Goal: Information Seeking & Learning: Learn about a topic

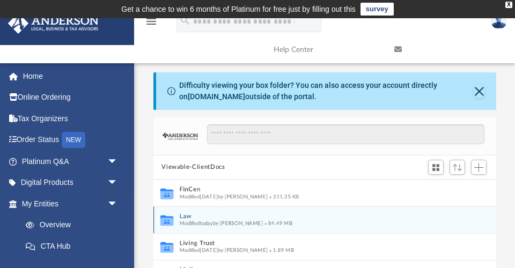
click at [185, 215] on button "Law" at bounding box center [317, 216] width 276 height 7
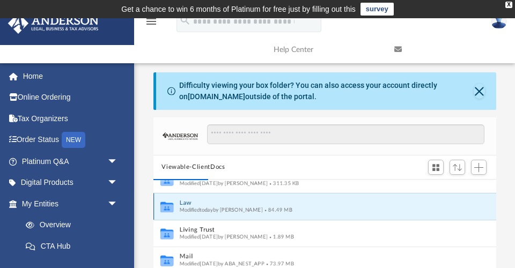
scroll to position [14, 0]
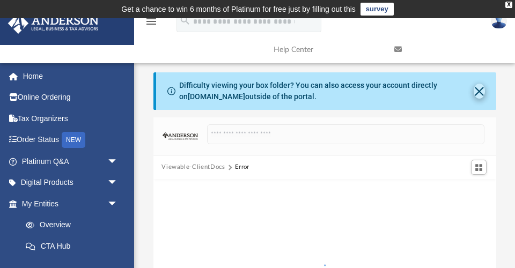
click at [479, 91] on button "Close" at bounding box center [479, 91] width 11 height 15
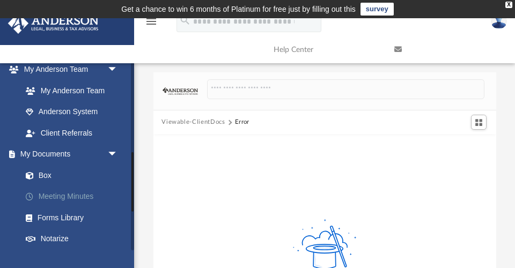
scroll to position [283, 0]
click at [50, 167] on link "Box" at bounding box center [74, 174] width 119 height 21
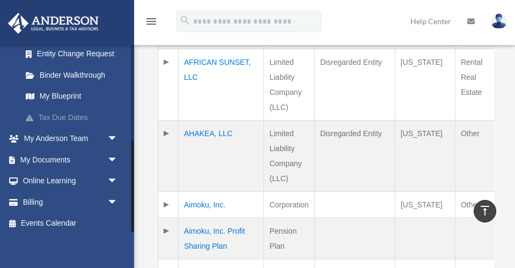
scroll to position [195, 0]
click at [115, 155] on span "arrow_drop_down" at bounding box center [117, 161] width 21 height 22
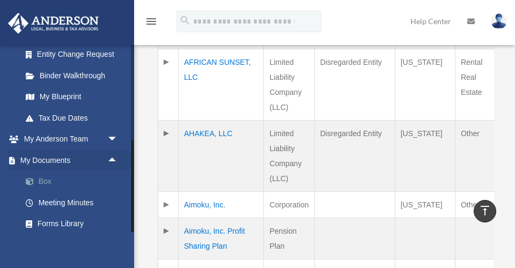
click at [42, 173] on link "Box" at bounding box center [74, 181] width 119 height 21
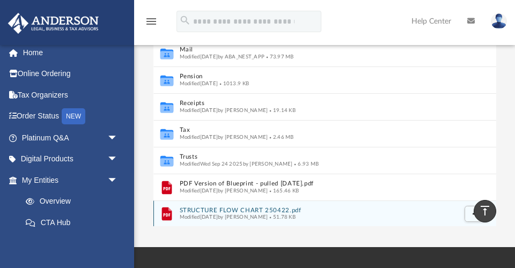
scroll to position [23, 0]
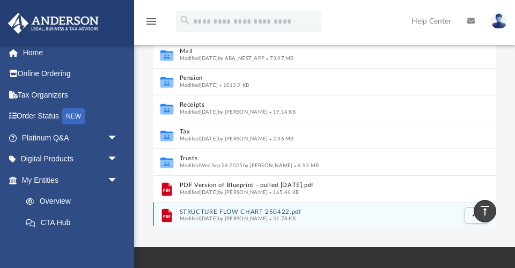
click at [207, 209] on button "STRUCTURE FLOW CHART 250422.pdf" at bounding box center [317, 212] width 276 height 7
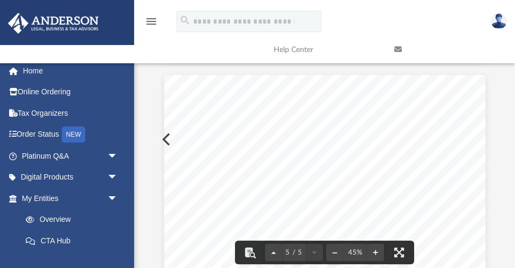
scroll to position [780, 0]
click at [163, 138] on button "Preview" at bounding box center [165, 139] width 24 height 30
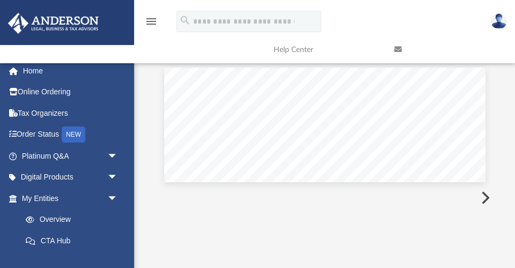
scroll to position [0, 0]
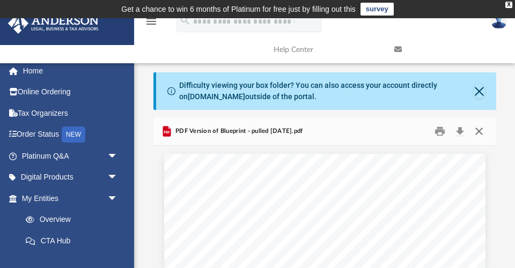
click at [476, 131] on button "Close" at bounding box center [479, 131] width 19 height 17
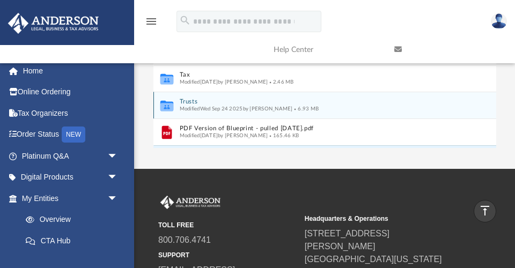
click at [187, 99] on button "Trusts" at bounding box center [317, 101] width 276 height 7
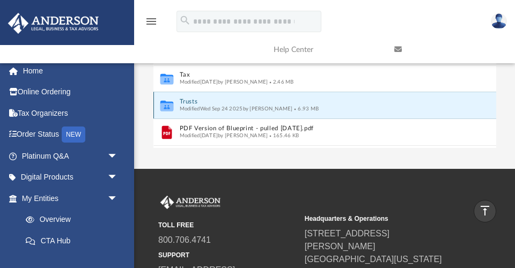
scroll to position [57, 0]
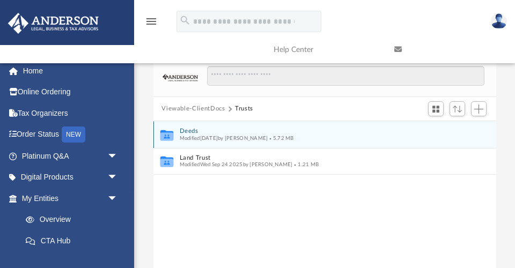
click at [192, 129] on button "Deeds" at bounding box center [317, 131] width 276 height 7
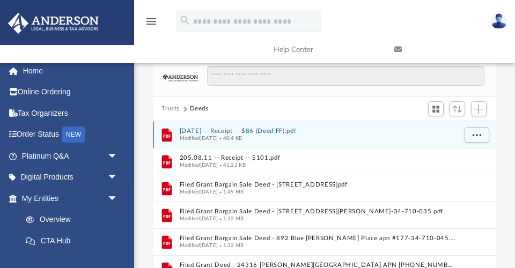
click at [217, 129] on button "2015.09.02 -- Receipt -- $86 (Deed FF).pdf" at bounding box center [317, 131] width 276 height 7
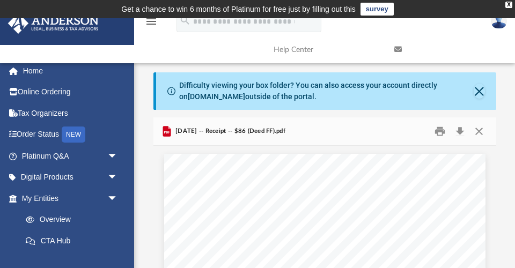
scroll to position [0, 0]
click at [481, 130] on button "Close" at bounding box center [479, 131] width 19 height 17
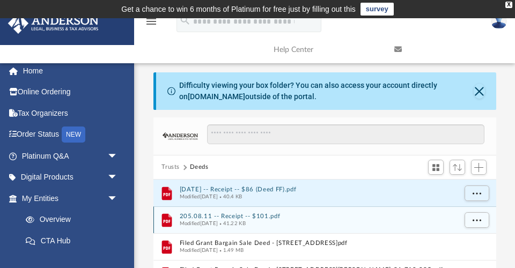
click at [201, 214] on button "205.08.11 -- Receipt -- $101.pdf" at bounding box center [317, 216] width 276 height 7
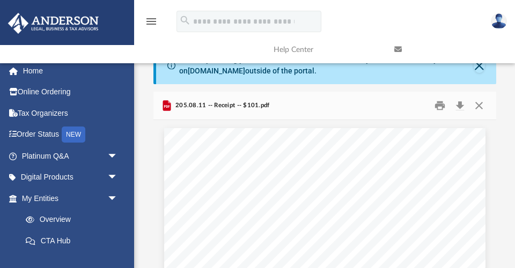
scroll to position [23, 0]
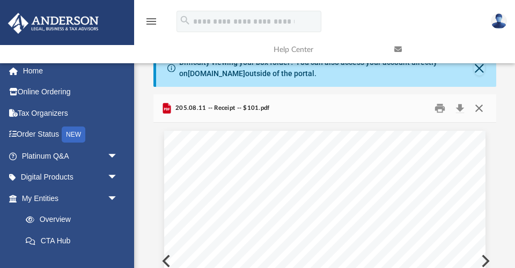
click at [479, 104] on button "Close" at bounding box center [479, 108] width 19 height 17
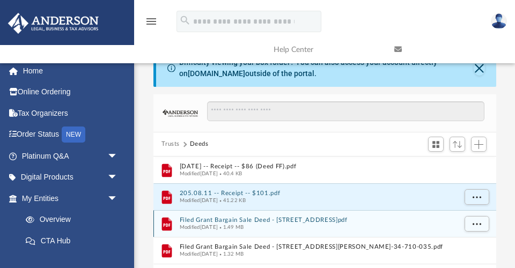
click at [230, 218] on button "Filed Grant Bargain Sale Deed - 4360 Woodpine Drive.pdf" at bounding box center [317, 220] width 276 height 7
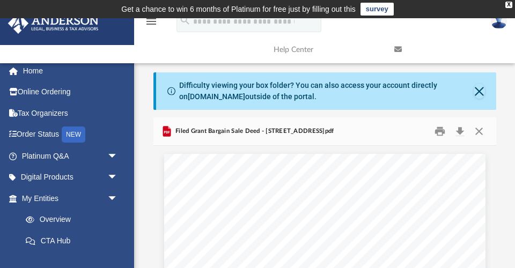
scroll to position [0, 0]
click at [481, 128] on button "Close" at bounding box center [479, 131] width 19 height 17
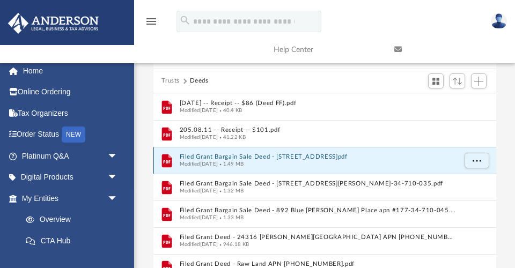
scroll to position [87, 0]
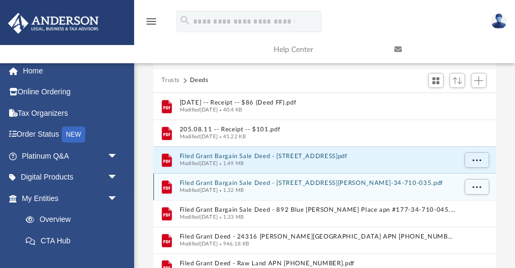
click at [237, 180] on button "Filed Grant Bargain Sale Deed - 885 Blue Rosalie Place apn #177-34-710-035.pdf" at bounding box center [317, 183] width 276 height 7
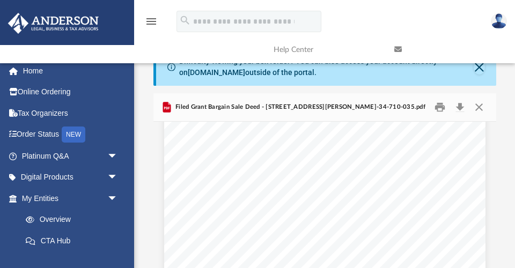
scroll to position [913, 0]
click at [480, 104] on button "Close" at bounding box center [479, 107] width 19 height 17
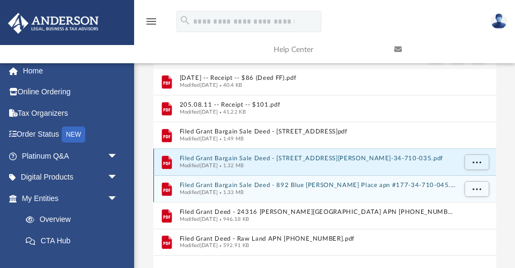
scroll to position [120, 0]
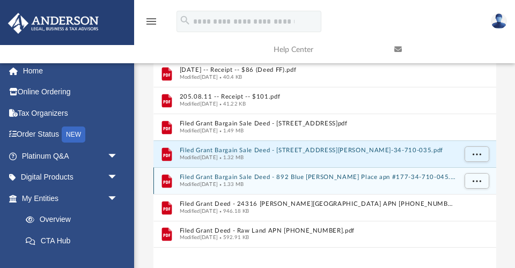
click at [253, 178] on button "Filed Grant Bargain Sale Deed - 892 Blue Rosalie Place apn #177-34-710-045.pdf" at bounding box center [317, 177] width 276 height 7
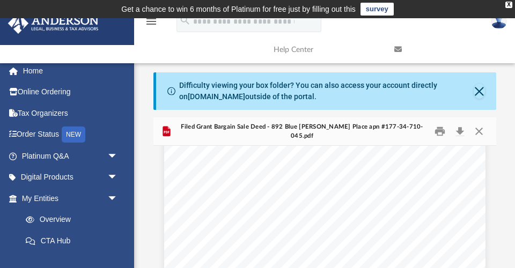
scroll to position [241, 0]
click at [479, 130] on button "Close" at bounding box center [479, 131] width 19 height 17
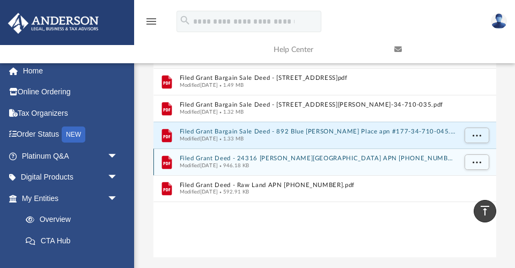
click at [239, 155] on button "Filed Grant Deed - 24316 Sylvan Glen Unit APN 8704-056-116.pdf" at bounding box center [317, 158] width 276 height 7
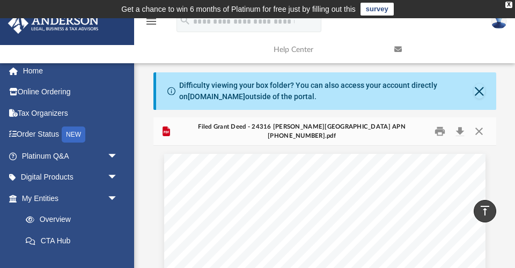
scroll to position [0, 0]
click at [479, 130] on button "Close" at bounding box center [479, 131] width 19 height 17
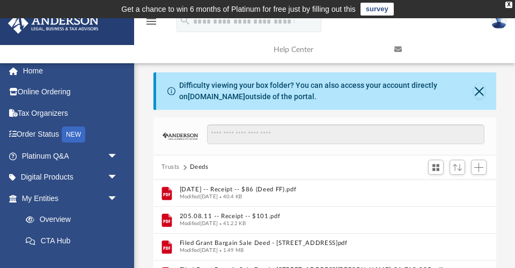
scroll to position [192, 0]
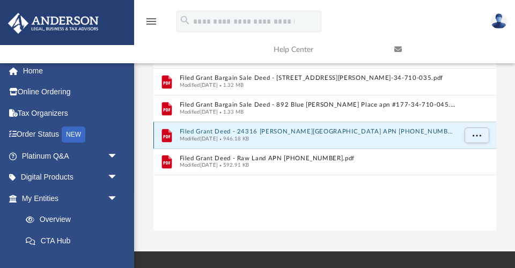
click at [479, 132] on span "More options" at bounding box center [476, 135] width 9 height 6
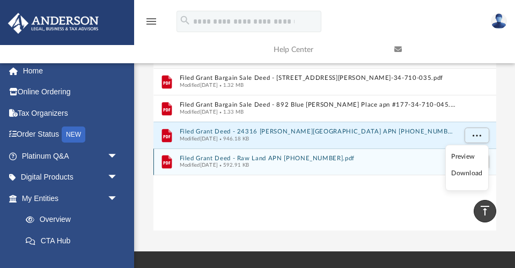
click at [270, 158] on button "Filed Grant Deed - Raw Land APN 3064-029-027.pdf" at bounding box center [317, 158] width 276 height 7
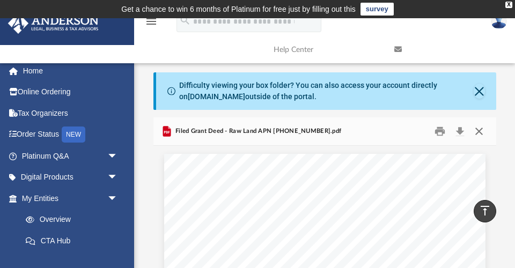
scroll to position [0, 0]
click at [480, 131] on button "Close" at bounding box center [479, 131] width 19 height 17
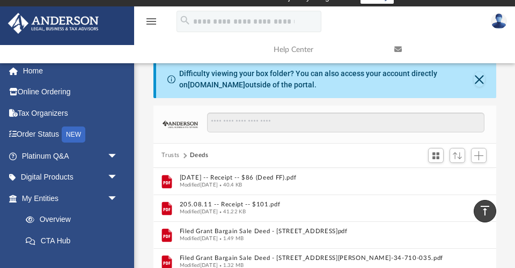
scroll to position [11, 0]
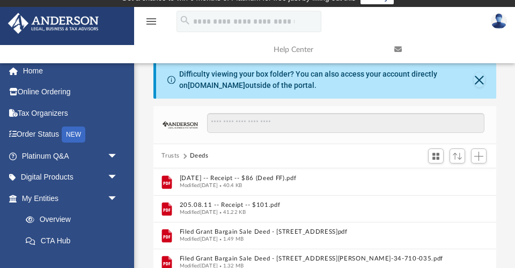
click at [166, 153] on button "Trusts" at bounding box center [171, 156] width 18 height 10
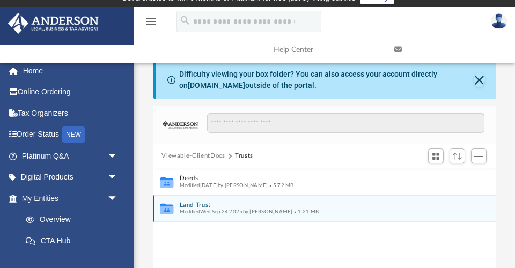
click at [195, 204] on button "Land Trust" at bounding box center [317, 205] width 276 height 7
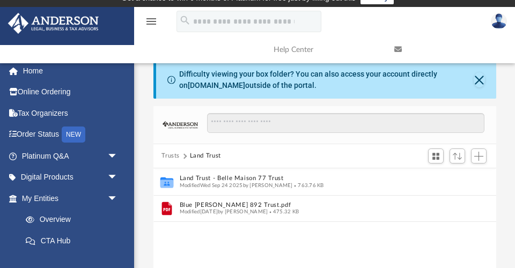
click at [173, 153] on button "Trusts" at bounding box center [171, 156] width 18 height 10
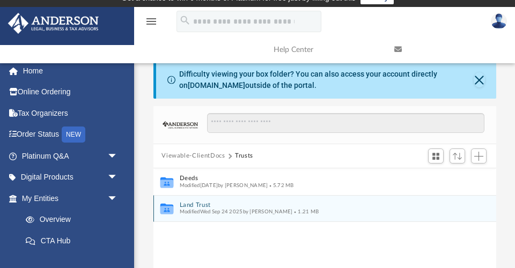
click at [196, 204] on button "Land Trust" at bounding box center [317, 205] width 276 height 7
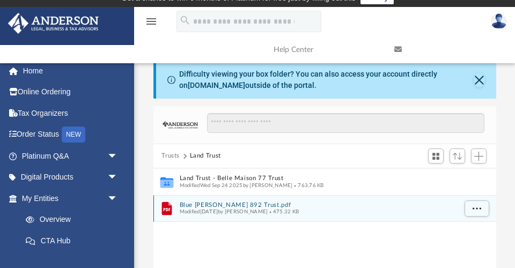
click at [219, 202] on button "Blue Rosalie 892 Trust.pdf" at bounding box center [317, 205] width 276 height 7
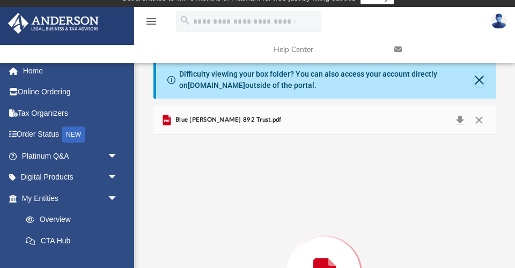
click at [222, 201] on div "Preview" at bounding box center [324, 273] width 343 height 277
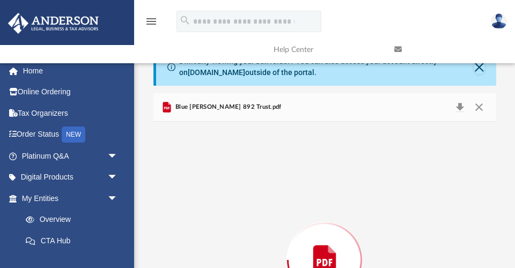
click at [222, 201] on div "Preview" at bounding box center [324, 260] width 343 height 277
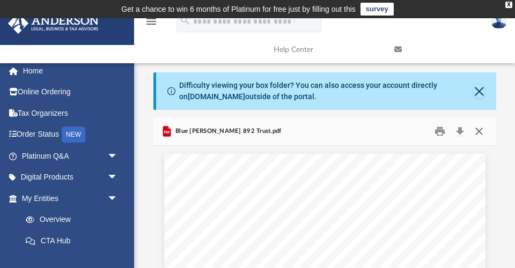
scroll to position [0, 0]
click at [479, 130] on button "Close" at bounding box center [479, 131] width 19 height 17
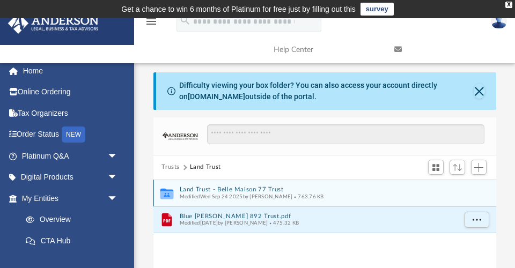
click at [245, 190] on button "Land Trust - Belle Maison 77 Trust" at bounding box center [317, 189] width 276 height 7
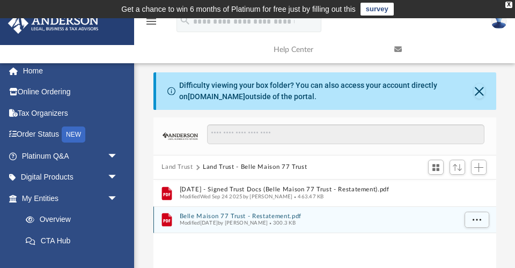
click at [280, 217] on button "Belle Maison 77 Trust - Restatement.pdf" at bounding box center [317, 216] width 276 height 7
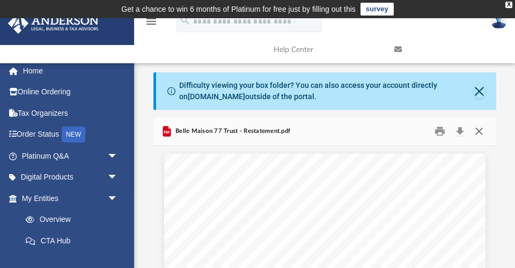
click at [482, 128] on button "Close" at bounding box center [479, 131] width 19 height 17
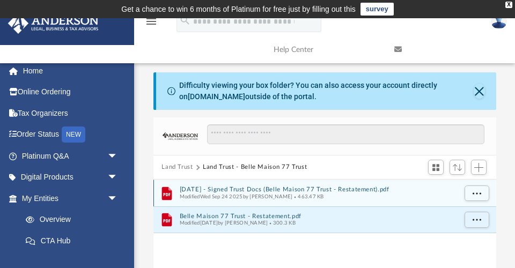
click at [293, 188] on button "2025.09.18 - Signed Trust Docs (Belle Maison 77 Trust - Restatement).pdf" at bounding box center [317, 189] width 276 height 7
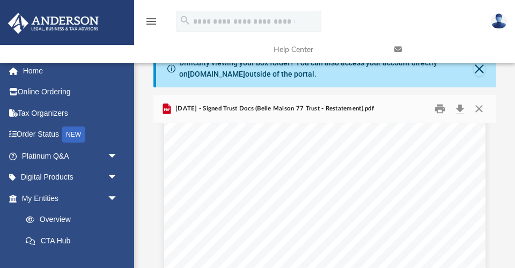
scroll to position [27, 0]
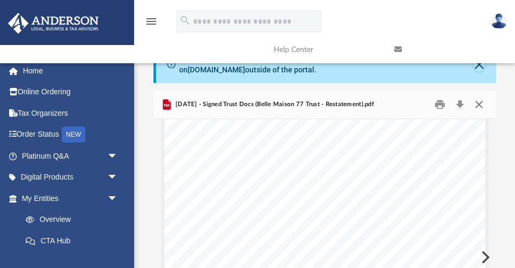
click at [477, 101] on button "Close" at bounding box center [479, 105] width 19 height 17
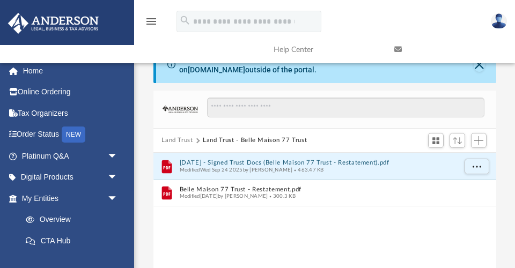
click at [184, 137] on button "Land Trust" at bounding box center [178, 141] width 32 height 10
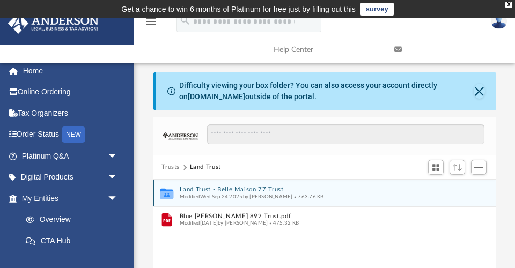
scroll to position [0, 0]
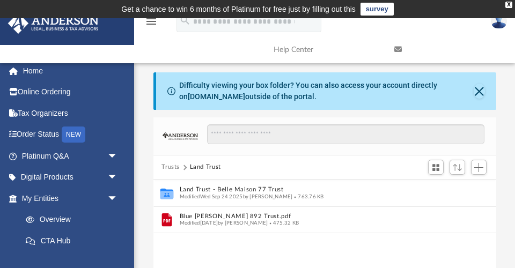
click at [171, 167] on button "Trusts" at bounding box center [171, 168] width 18 height 10
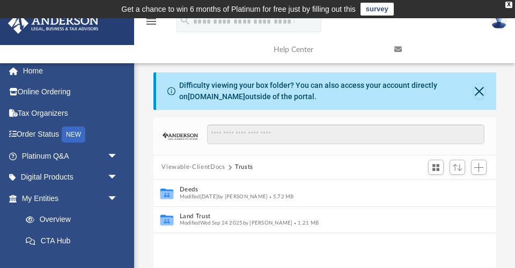
click at [179, 166] on button "Viewable-ClientDocs" at bounding box center [193, 168] width 63 height 10
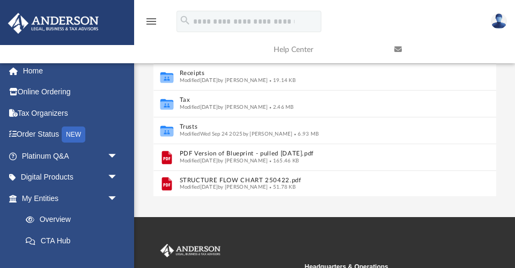
scroll to position [20, 0]
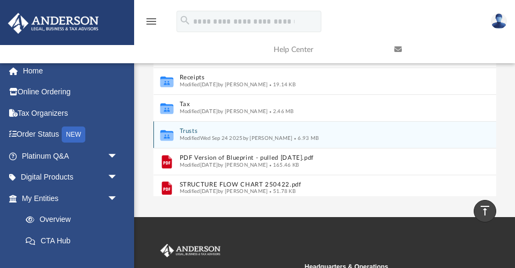
click at [189, 128] on button "Trusts" at bounding box center [317, 131] width 276 height 7
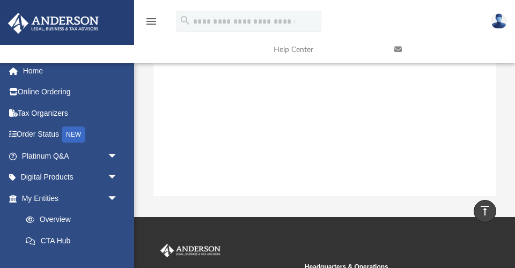
scroll to position [0, 0]
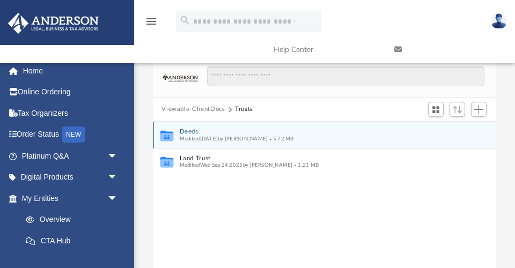
click at [189, 128] on button "Deeds" at bounding box center [317, 131] width 276 height 7
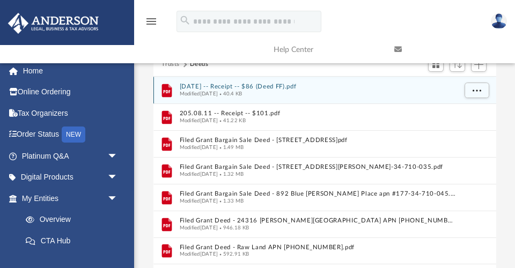
scroll to position [97, 0]
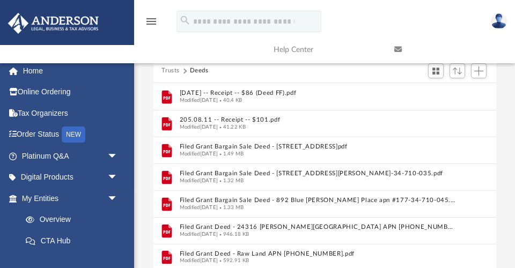
click at [171, 68] on button "Trusts" at bounding box center [171, 71] width 18 height 10
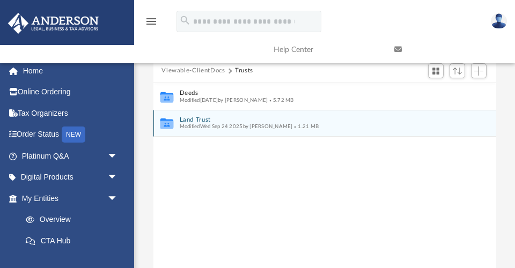
click at [191, 116] on button "Land Trust" at bounding box center [317, 119] width 276 height 7
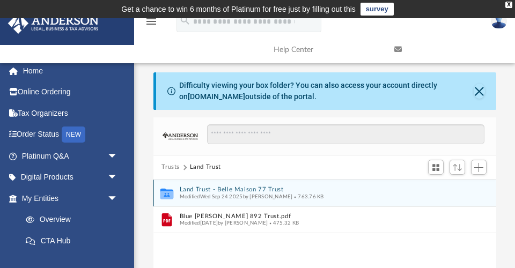
scroll to position [0, 0]
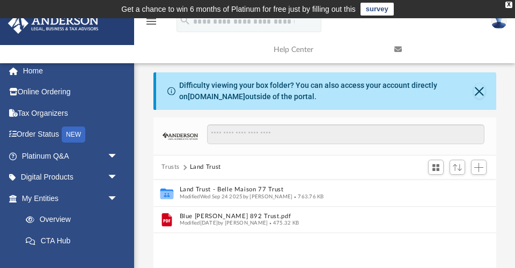
click at [168, 166] on button "Trusts" at bounding box center [171, 168] width 18 height 10
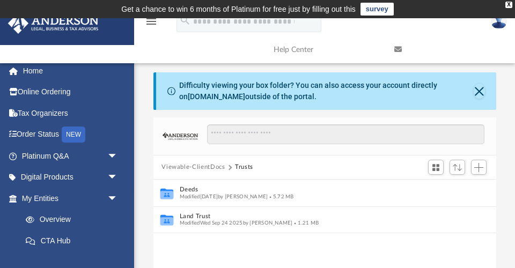
click at [184, 166] on button "Viewable-ClientDocs" at bounding box center [193, 168] width 63 height 10
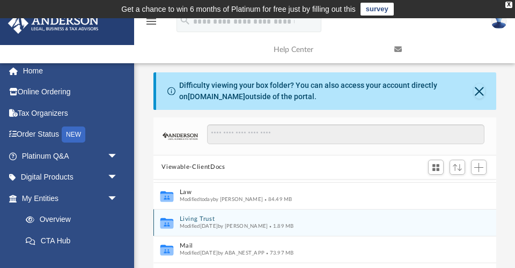
click at [194, 218] on button "Living Trust" at bounding box center [317, 219] width 276 height 7
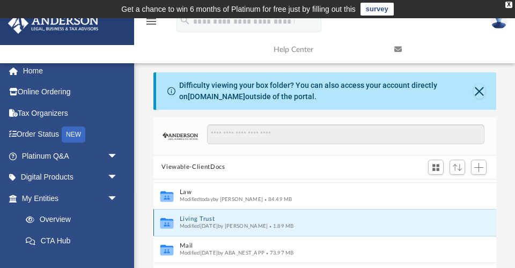
click at [194, 218] on button "Living Trust" at bounding box center [317, 219] width 276 height 7
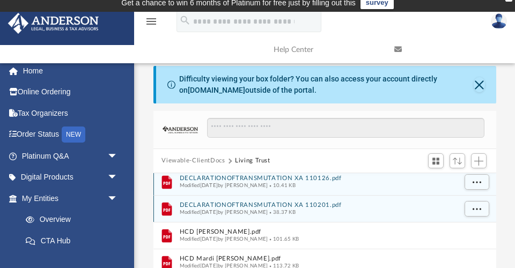
scroll to position [4, 0]
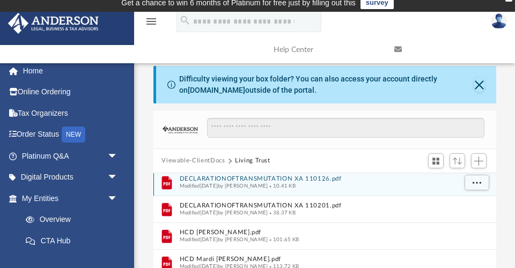
click at [236, 177] on button "DECLARATIONOFTRANSMUTATION XA 110126.pdf" at bounding box center [317, 178] width 276 height 7
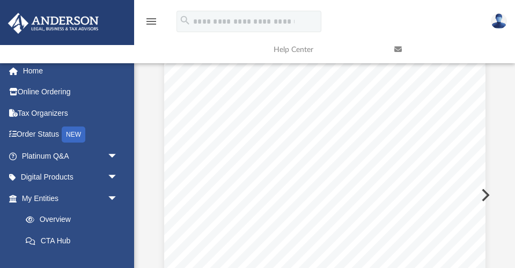
scroll to position [75, 0]
click at [483, 192] on div "DECLARATION OF TRANSMUTATION LaPrade Family Trust dated March 23, 2005 E XHIBIT…" at bounding box center [324, 198] width 321 height 416
click at [486, 192] on button "Preview" at bounding box center [485, 195] width 24 height 30
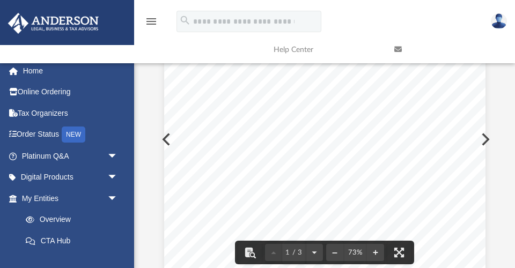
click at [485, 137] on button "Preview" at bounding box center [485, 139] width 24 height 30
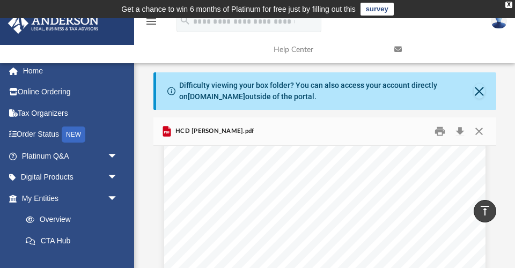
scroll to position [0, 0]
click at [480, 128] on button "Close" at bounding box center [479, 131] width 19 height 17
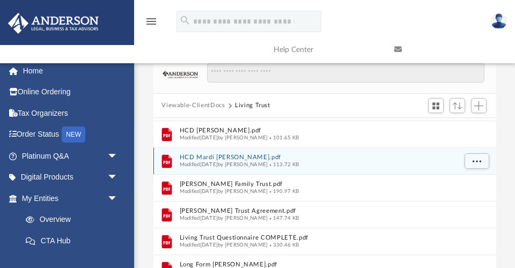
scroll to position [63, 0]
click at [231, 156] on button "HCD Mardi LaPrade.pdf" at bounding box center [317, 156] width 276 height 7
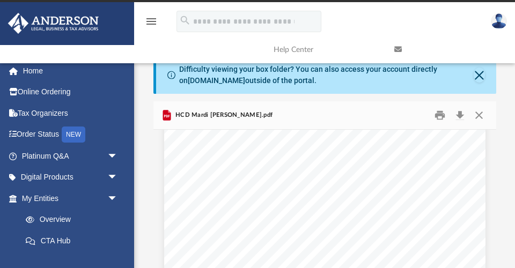
scroll to position [0, 0]
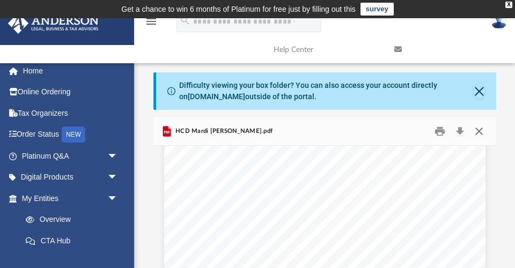
click at [480, 132] on button "Close" at bounding box center [479, 131] width 19 height 17
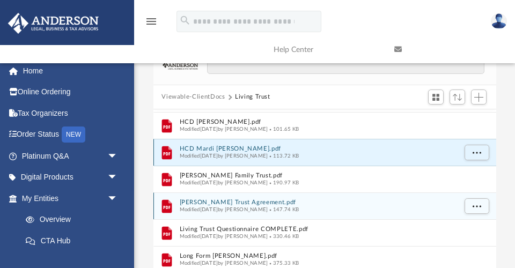
scroll to position [51, 0]
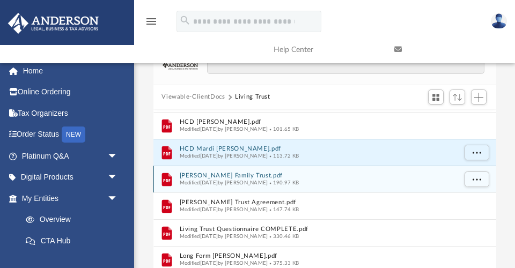
click at [226, 173] on button "LaPrade Family Trust.pdf" at bounding box center [317, 175] width 276 height 7
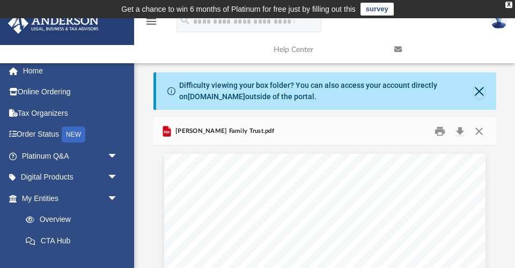
scroll to position [0, 0]
click at [479, 130] on button "Close" at bounding box center [479, 131] width 19 height 17
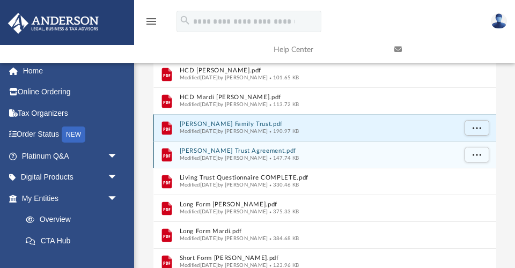
scroll to position [122, 0]
click at [240, 150] on button "LaPrade Trust Agreement.pdf" at bounding box center [317, 151] width 276 height 7
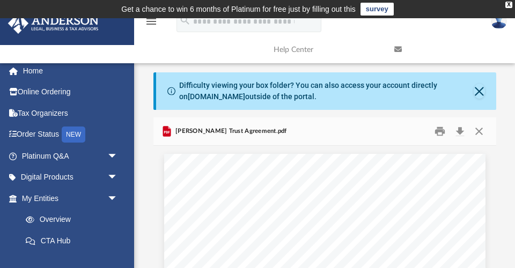
scroll to position [0, 0]
click at [479, 131] on button "Close" at bounding box center [479, 131] width 19 height 17
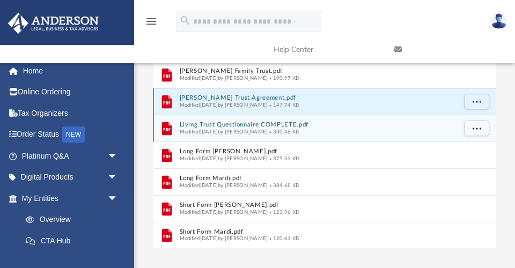
scroll to position [201, 0]
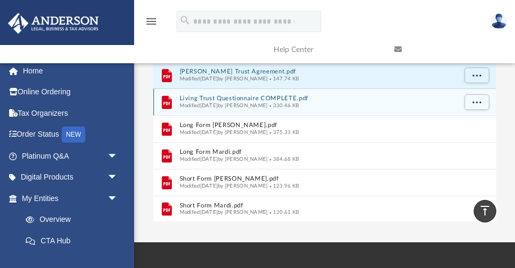
click at [233, 95] on button "Living Trust Questionnaire COMPLETE.pdf" at bounding box center [317, 98] width 276 height 7
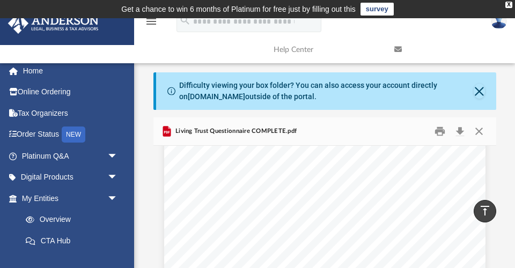
scroll to position [0, 0]
click at [478, 128] on button "Close" at bounding box center [479, 131] width 19 height 17
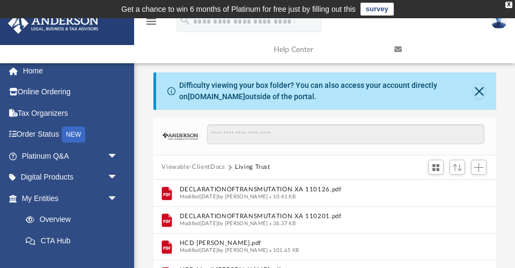
click at [187, 165] on button "Viewable-ClientDocs" at bounding box center [193, 168] width 63 height 10
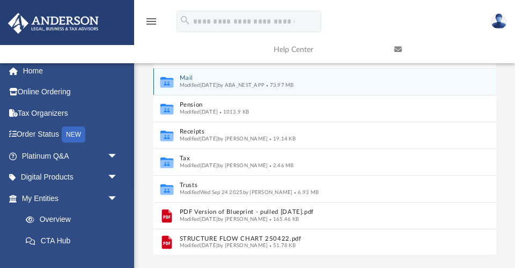
scroll to position [168, 0]
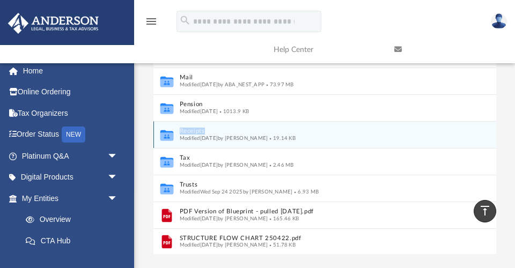
click at [189, 129] on button "Receipts" at bounding box center [317, 131] width 276 height 7
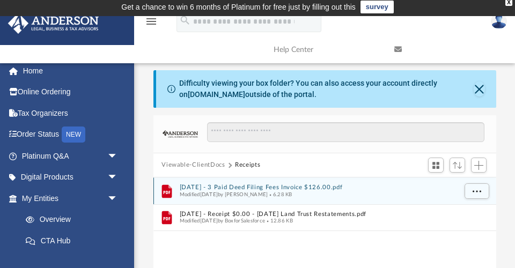
scroll to position [2, 0]
click at [252, 184] on button "2024.04.01 - 3 Paid Deed Filing Fees Invoice $126.00.pdf" at bounding box center [317, 187] width 276 height 7
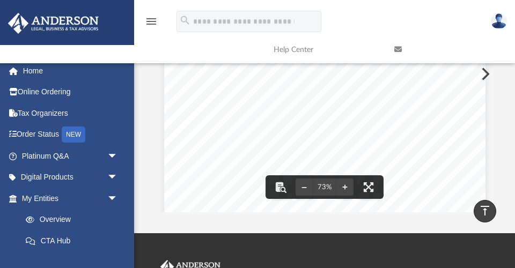
scroll to position [24, 0]
click at [486, 70] on button "Preview" at bounding box center [485, 74] width 24 height 30
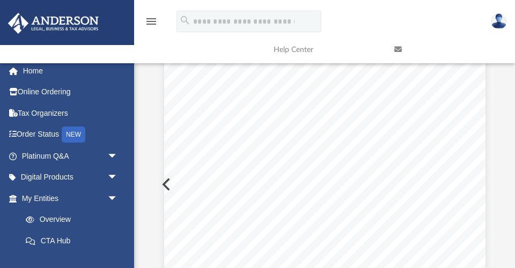
scroll to position [42, 0]
click at [163, 182] on button "Preview" at bounding box center [165, 185] width 24 height 30
click at [486, 172] on button "Preview" at bounding box center [485, 175] width 24 height 30
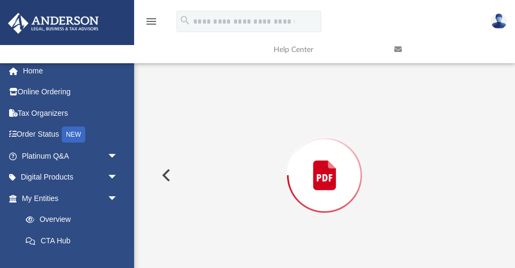
scroll to position [145, 0]
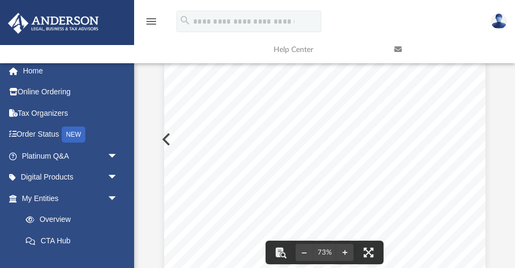
click at [164, 138] on div "800.706.4741 toll free 253.238.0003 fax Nevada | Operations Office 3225 McLeod …" at bounding box center [324, 217] width 321 height 416
click at [167, 140] on div "800.706.4741 toll free 253.238.0003 fax Nevada | Operations Office 3225 McLeod …" at bounding box center [324, 217] width 321 height 416
click at [166, 134] on div "800.706.4741 toll free 253.238.0003 fax Nevada | Operations Office 3225 McLeod …" at bounding box center [324, 217] width 321 height 416
click at [165, 139] on div "800.706.4741 toll free 253.238.0003 fax Nevada | Operations Office 3225 McLeod …" at bounding box center [324, 217] width 321 height 416
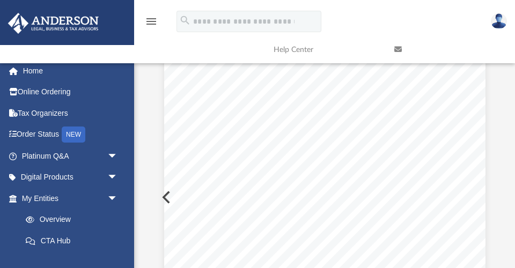
scroll to position [89, 0]
click at [163, 192] on button "Preview" at bounding box center [165, 196] width 24 height 30
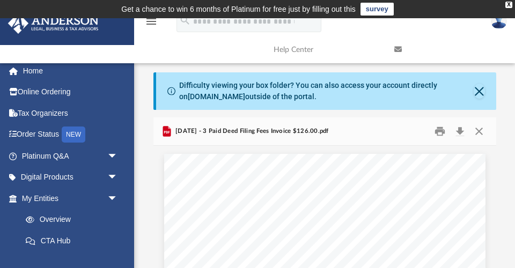
scroll to position [0, 0]
click at [480, 127] on button "Close" at bounding box center [479, 131] width 19 height 17
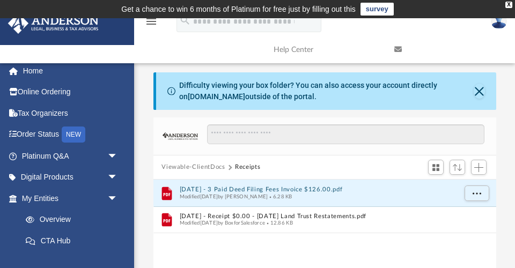
click at [206, 166] on button "Viewable-ClientDocs" at bounding box center [193, 168] width 63 height 10
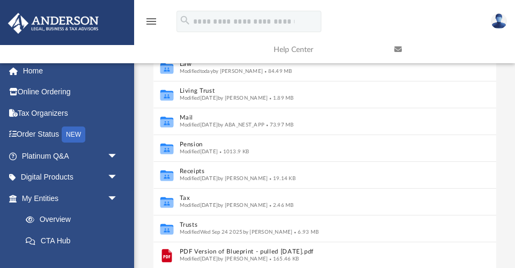
scroll to position [131, 0]
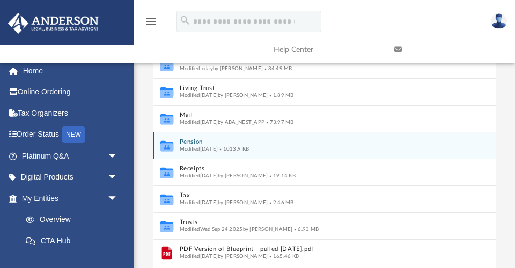
click at [189, 140] on button "Pension" at bounding box center [317, 141] width 276 height 7
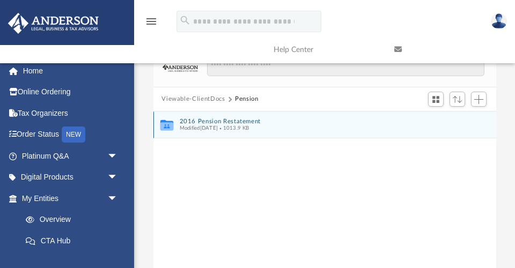
scroll to position [68, 0]
click at [231, 119] on button "2016 Pension Restatement" at bounding box center [317, 122] width 276 height 7
click at [218, 127] on span "Modified Wed Jul 4 2018" at bounding box center [198, 128] width 39 height 5
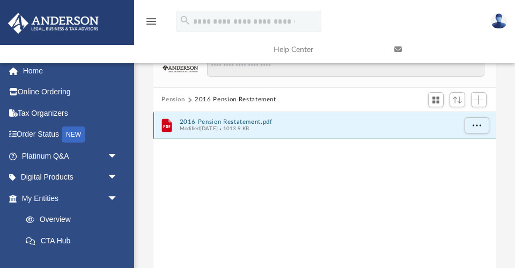
click at [236, 121] on button "2016 Pension Restatement.pdf" at bounding box center [317, 122] width 276 height 7
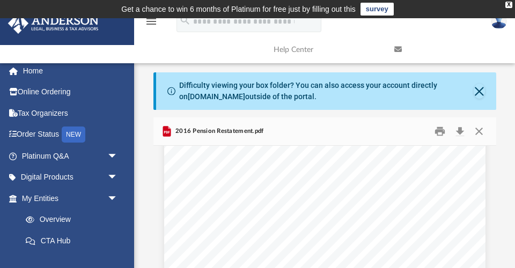
scroll to position [0, 0]
click at [482, 130] on button "Close" at bounding box center [479, 131] width 19 height 17
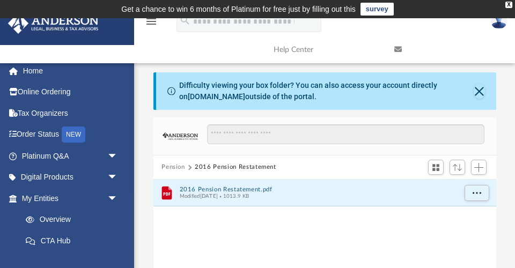
click at [173, 163] on button "Pension" at bounding box center [174, 168] width 24 height 10
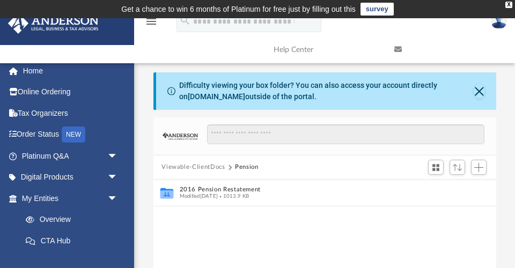
click at [173, 164] on button "Viewable-ClientDocs" at bounding box center [193, 168] width 63 height 10
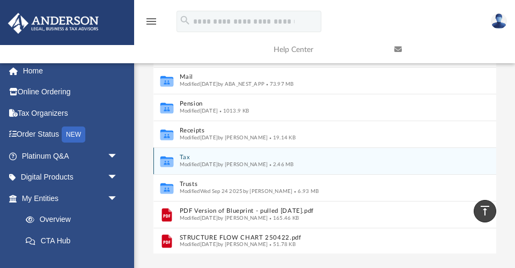
scroll to position [171, 0]
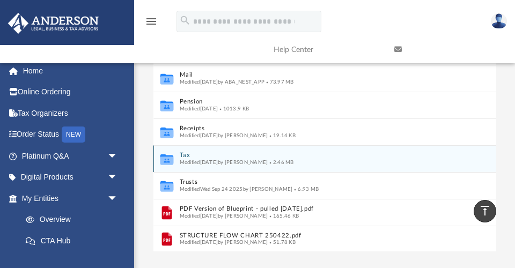
click at [184, 154] on button "Tax" at bounding box center [317, 155] width 276 height 7
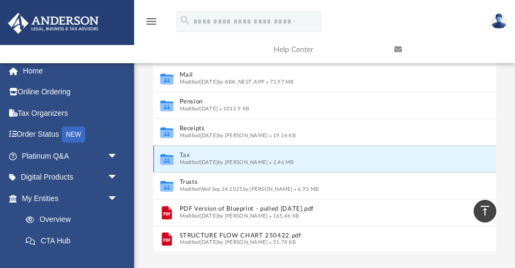
scroll to position [0, 0]
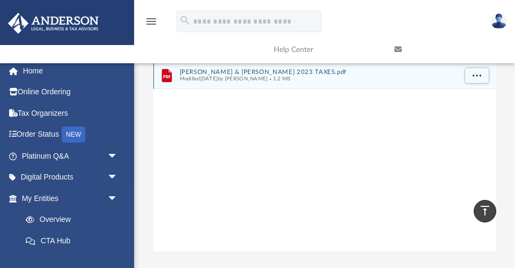
click at [248, 70] on button "LAPRADE, ARNE & MARDI 2023 TAXES.pdf" at bounding box center [317, 72] width 276 height 7
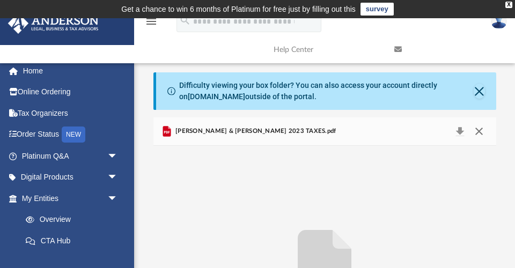
click at [482, 130] on button "Close" at bounding box center [479, 131] width 19 height 15
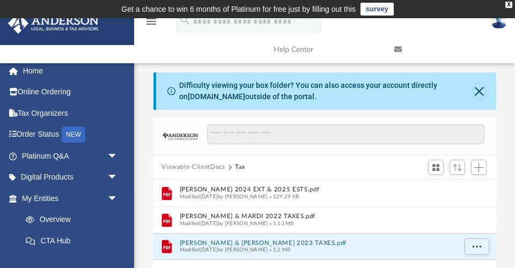
click at [179, 164] on button "Viewable-ClientDocs" at bounding box center [193, 168] width 63 height 10
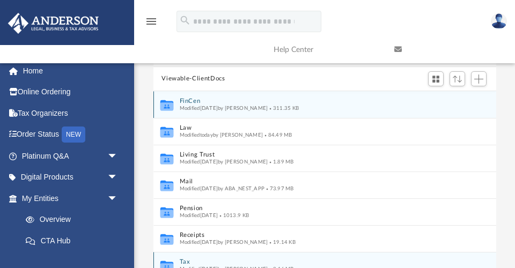
scroll to position [88, 0]
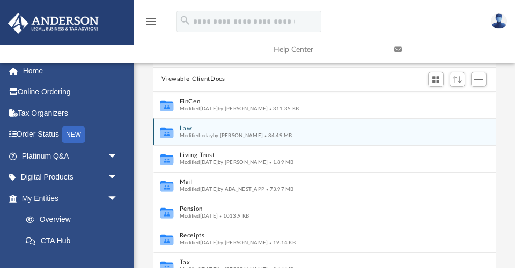
click at [187, 126] on button "Law" at bounding box center [317, 128] width 276 height 7
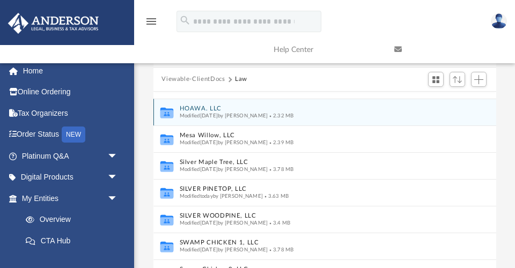
scroll to position [239, 0]
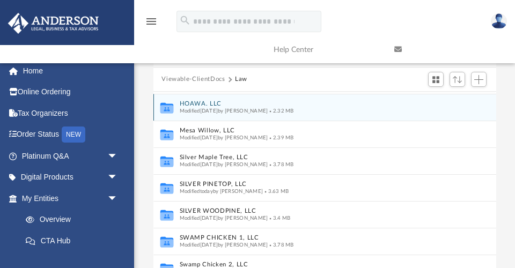
click at [194, 100] on button "HOAWA. LLC" at bounding box center [317, 103] width 276 height 7
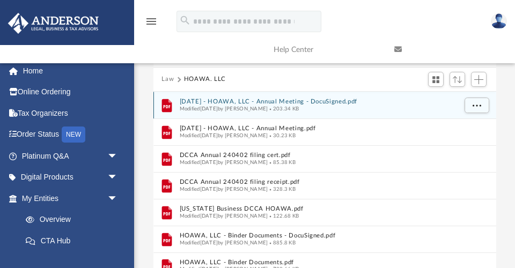
scroll to position [93, 0]
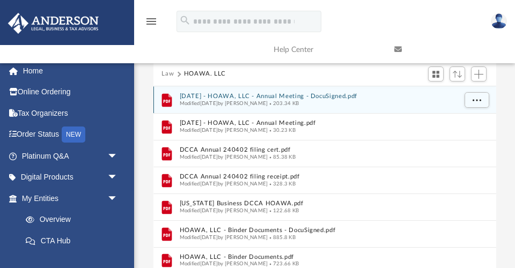
click at [343, 96] on button "[DATE] - HOAWA, LLC - Annual Meeting - DocuSigned.pdf" at bounding box center [317, 96] width 276 height 7
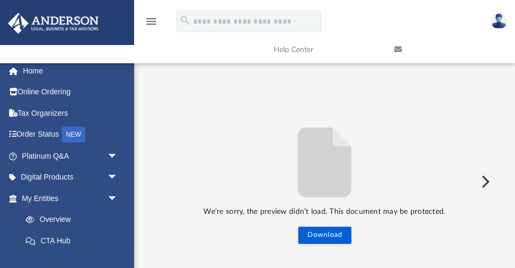
scroll to position [162, 0]
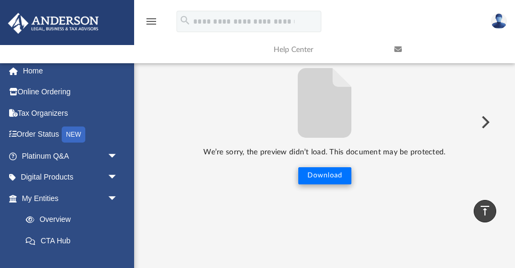
click at [322, 172] on button "Download" at bounding box center [324, 175] width 53 height 17
click at [323, 173] on button "Download" at bounding box center [324, 175] width 53 height 17
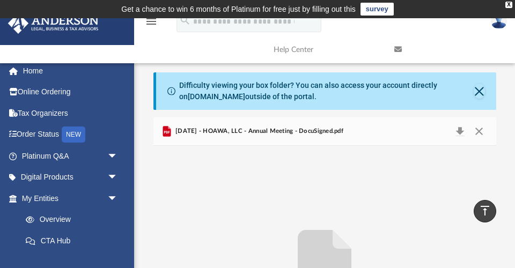
scroll to position [0, 0]
click at [461, 128] on button "Download" at bounding box center [460, 131] width 19 height 15
click at [307, 132] on span "[DATE] - HOAWA, LLC - Annual Meeting - DocuSigned.pdf" at bounding box center [258, 132] width 170 height 10
click at [478, 129] on button "Close" at bounding box center [479, 131] width 19 height 15
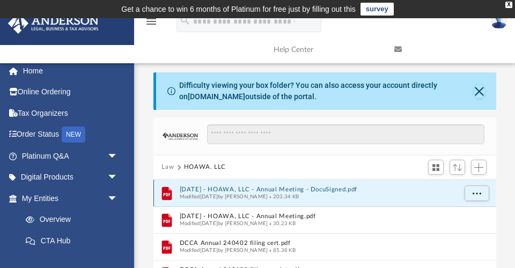
click at [246, 189] on button "[DATE] - HOAWA, LLC - Annual Meeting - DocuSigned.pdf" at bounding box center [317, 189] width 276 height 7
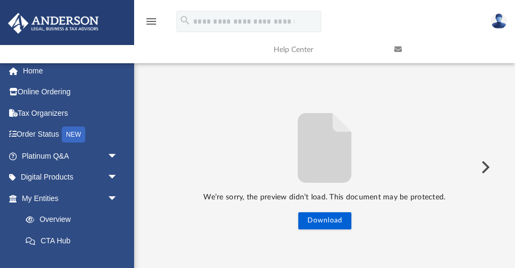
scroll to position [145, 0]
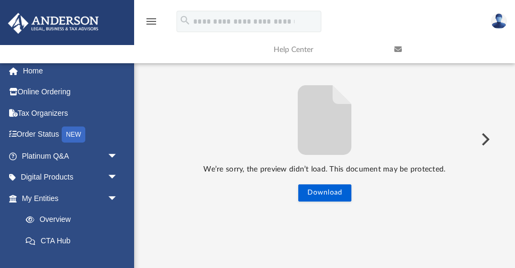
click at [482, 137] on button "Preview" at bounding box center [485, 139] width 24 height 30
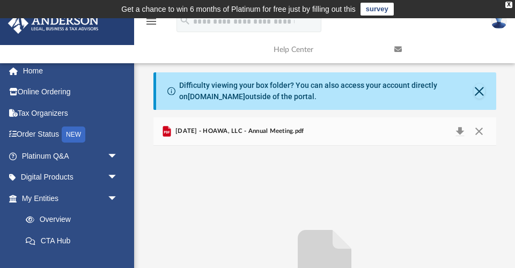
scroll to position [0, 0]
click at [481, 130] on button "Close" at bounding box center [479, 131] width 19 height 15
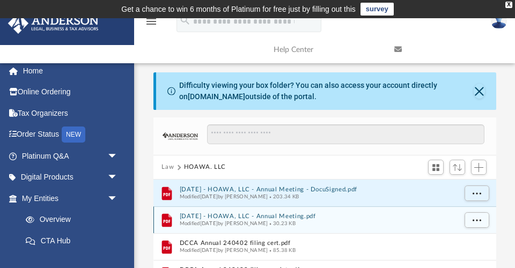
click at [282, 215] on button "[DATE] - HOAWA, LLC - Annual Meeting.pdf" at bounding box center [317, 216] width 276 height 7
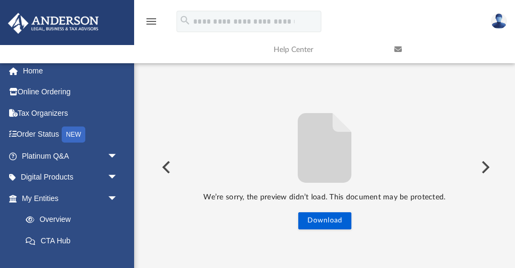
scroll to position [145, 0]
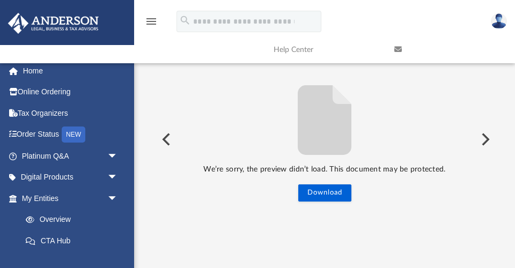
click at [487, 138] on button "Preview" at bounding box center [485, 139] width 24 height 30
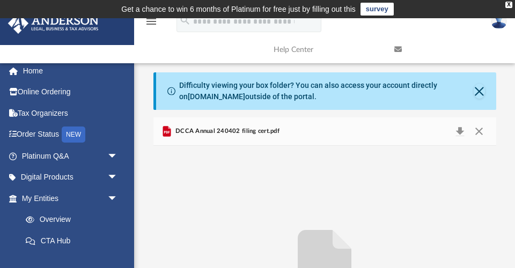
scroll to position [0, 0]
click at [479, 128] on button "Close" at bounding box center [479, 131] width 19 height 15
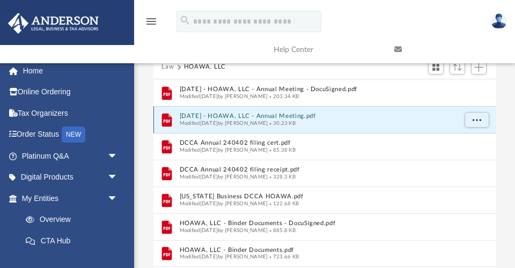
scroll to position [113, 0]
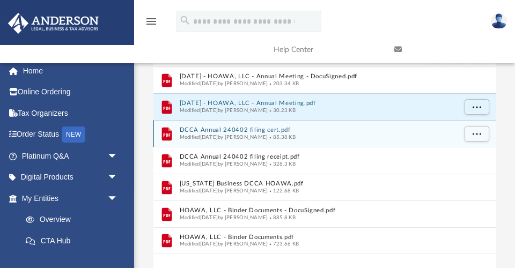
click at [252, 128] on button "DCCA Annual 240402 filing cert.pdf" at bounding box center [317, 130] width 276 height 7
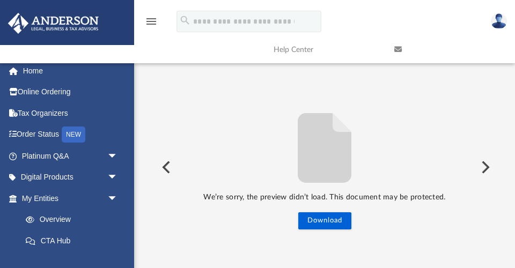
scroll to position [145, 0]
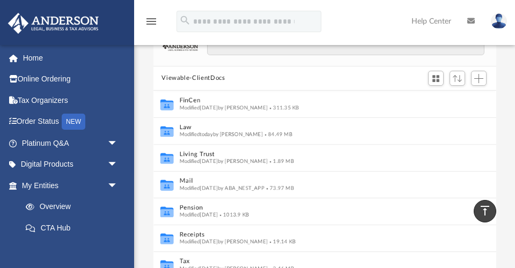
scroll to position [75, 0]
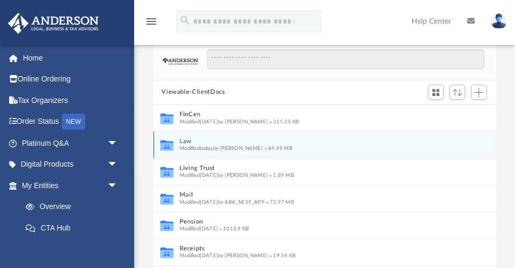
click at [185, 141] on button "Law" at bounding box center [317, 141] width 276 height 7
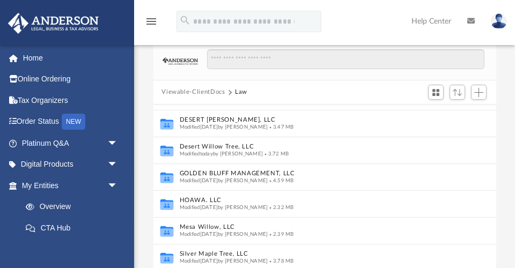
scroll to position [158, 0]
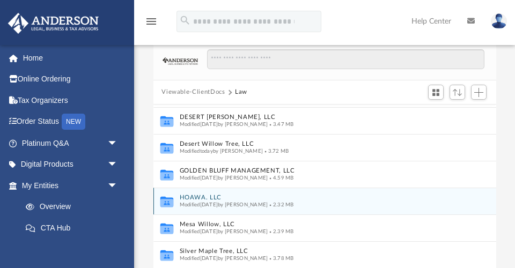
click at [202, 195] on button "HOAWA. LLC" at bounding box center [317, 197] width 276 height 7
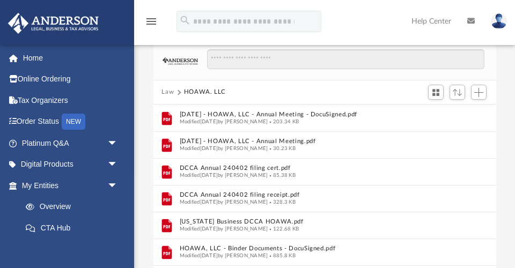
scroll to position [0, 0]
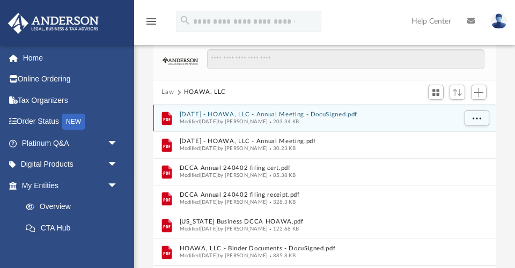
click at [288, 113] on button "[DATE] - HOAWA, LLC - Annual Meeting - DocuSigned.pdf" at bounding box center [317, 114] width 276 height 7
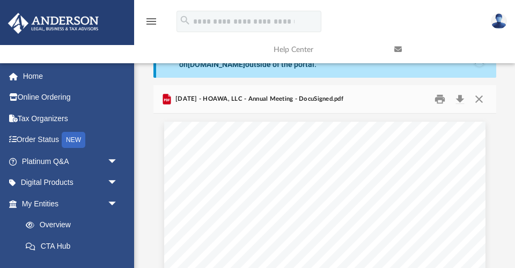
scroll to position [32, 0]
click at [478, 100] on button "Close" at bounding box center [479, 100] width 19 height 17
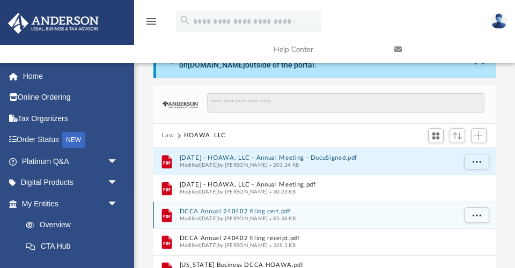
click at [260, 209] on button "DCCA Annual 240402 filing cert.pdf" at bounding box center [317, 211] width 276 height 7
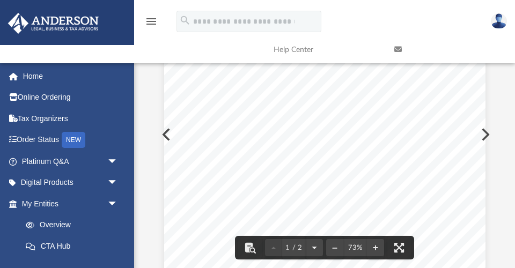
scroll to position [0, 0]
click at [485, 134] on div "B REG DCCA H awaii Business Express S tart, manage, and learn about Hawaii busi…" at bounding box center [324, 212] width 321 height 416
click at [486, 129] on button "Preview" at bounding box center [485, 135] width 24 height 30
click at [485, 134] on button "Preview" at bounding box center [485, 135] width 24 height 30
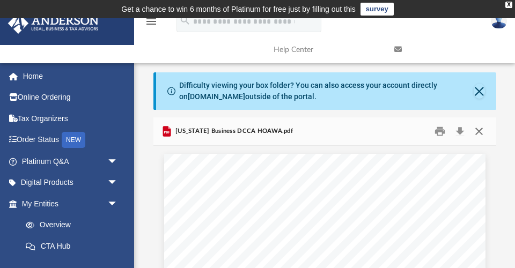
click at [478, 132] on button "Close" at bounding box center [479, 131] width 19 height 17
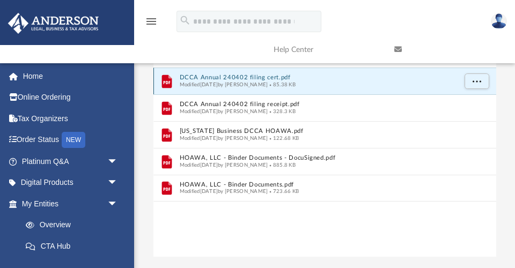
scroll to position [174, 0]
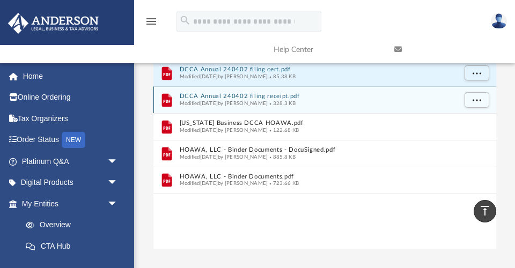
click at [270, 94] on button "DCCA Annual 240402 filing receipt.pdf" at bounding box center [317, 96] width 276 height 7
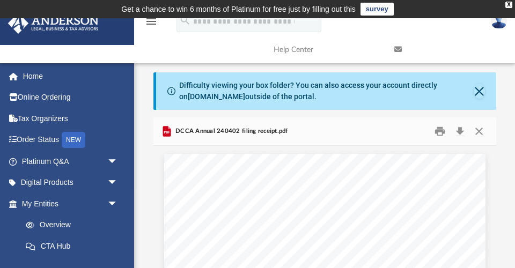
scroll to position [0, 0]
click at [478, 127] on button "Close" at bounding box center [479, 131] width 19 height 17
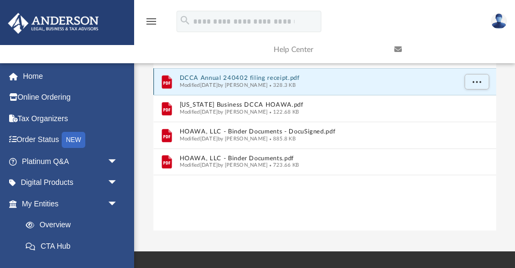
scroll to position [204, 0]
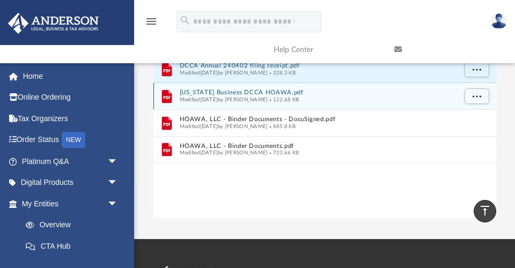
click at [266, 91] on button "[US_STATE] Business DCCA HOAWA.pdf" at bounding box center [317, 92] width 276 height 7
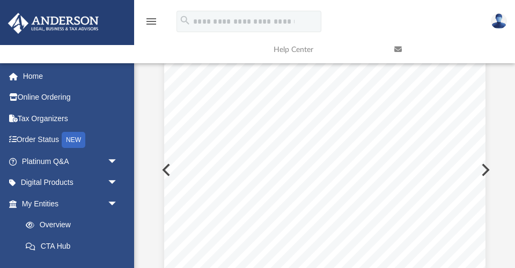
scroll to position [56, 0]
click at [485, 165] on div "General Info BREG DCCA Hawaii Business Express Start, manage, and learn about H…" at bounding box center [324, 191] width 321 height 416
click at [485, 168] on button "Preview" at bounding box center [485, 170] width 24 height 30
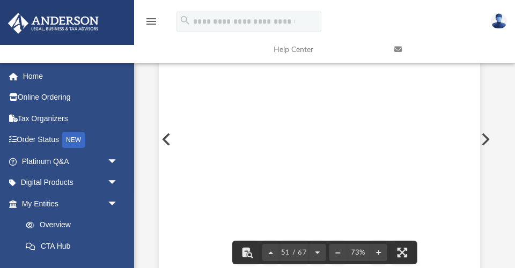
scroll to position [21509, 5]
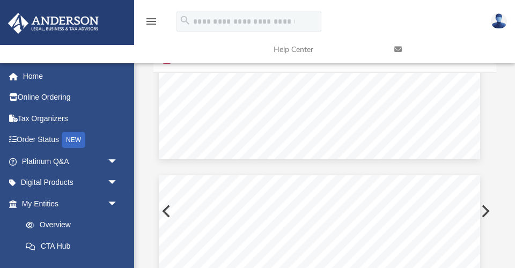
scroll to position [74, 0]
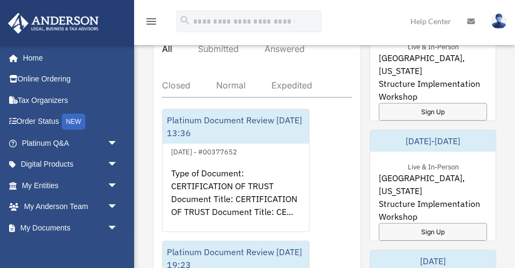
scroll to position [689, 0]
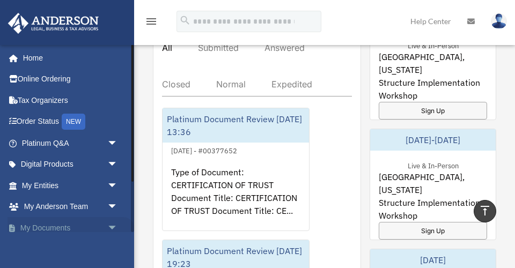
click at [112, 224] on span "arrow_drop_down" at bounding box center [117, 228] width 21 height 22
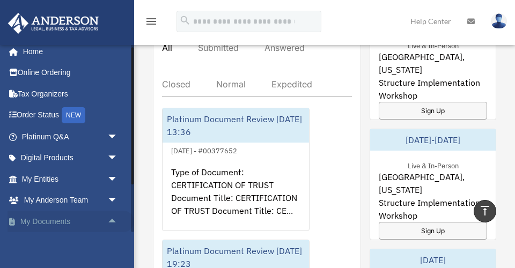
scroll to position [9, 0]
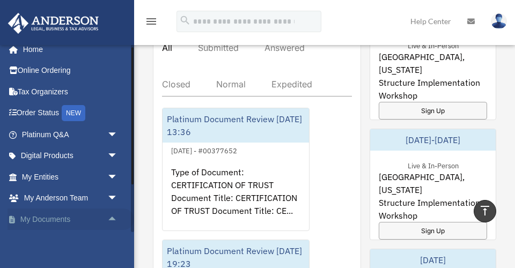
click at [57, 218] on link "My Documents arrow_drop_up" at bounding box center [71, 219] width 127 height 21
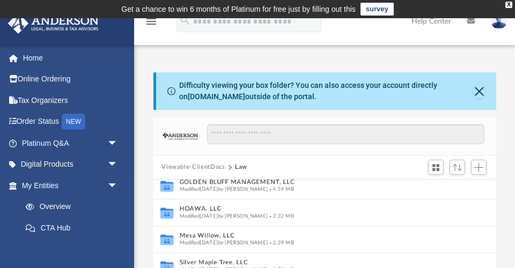
scroll to position [223, 0]
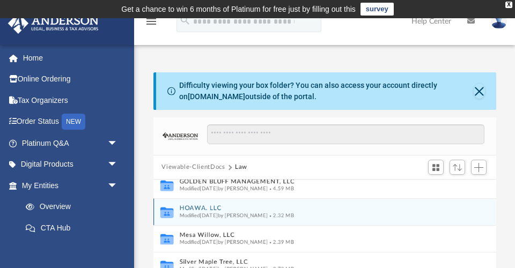
click at [192, 206] on button "HOAWA. LLC" at bounding box center [317, 208] width 276 height 7
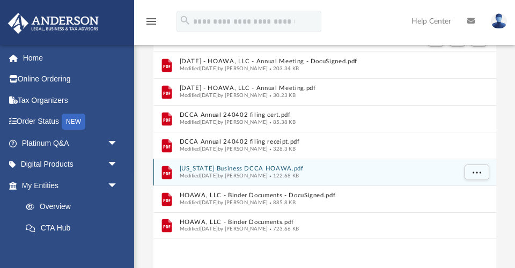
scroll to position [130, 0]
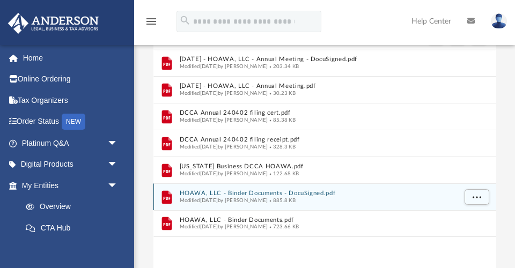
click at [255, 190] on button "HOAWA, LLC - Binder Documents - DocuSigned.pdf" at bounding box center [317, 193] width 276 height 7
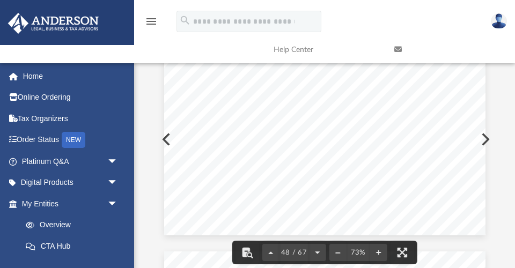
scroll to position [20581, 0]
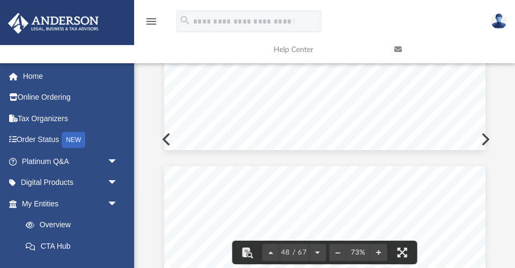
click at [487, 136] on button "Preview" at bounding box center [485, 139] width 24 height 30
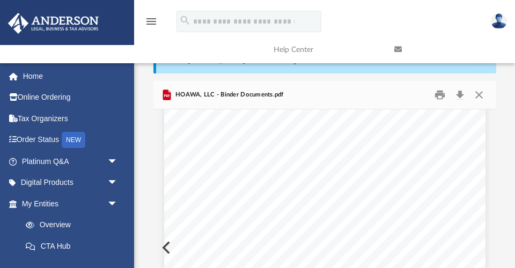
scroll to position [262, 0]
click at [481, 93] on button "Close" at bounding box center [479, 95] width 19 height 17
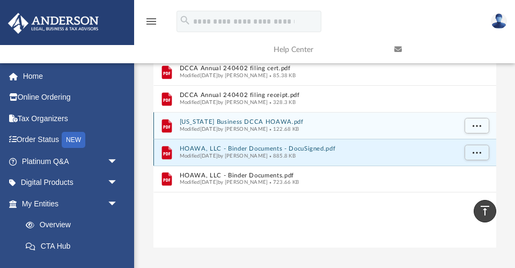
scroll to position [172, 0]
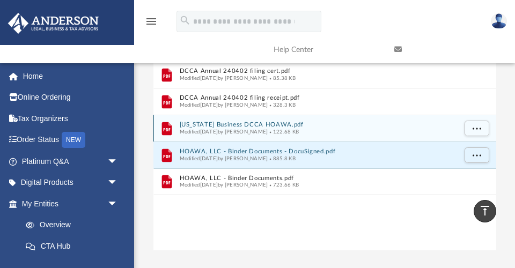
click at [258, 121] on button "[US_STATE] Business DCCA HOAWA.pdf" at bounding box center [317, 124] width 276 height 7
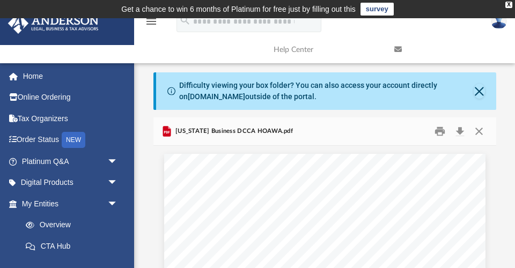
scroll to position [0, 0]
click at [478, 131] on button "Close" at bounding box center [479, 131] width 19 height 17
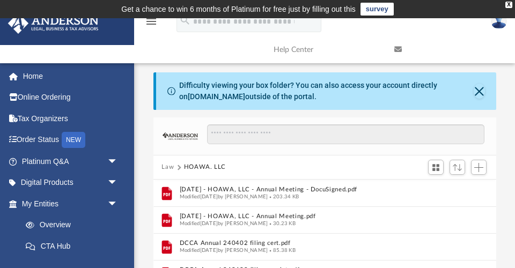
click at [169, 166] on button "Law" at bounding box center [168, 168] width 12 height 10
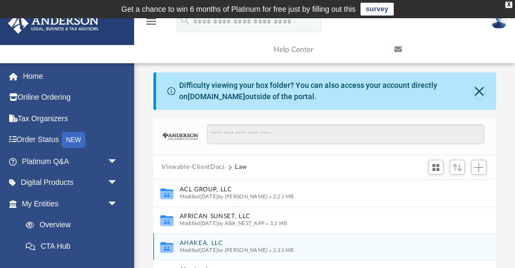
click at [195, 242] on button "AHAKEA, LLC" at bounding box center [317, 243] width 276 height 7
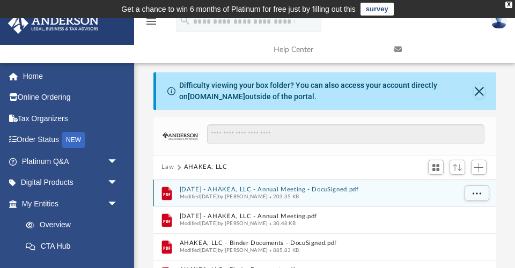
click at [291, 188] on button "[DATE] - AHAKEA, LLC - Annual Meeting - DocuSigned.pdf" at bounding box center [317, 189] width 276 height 7
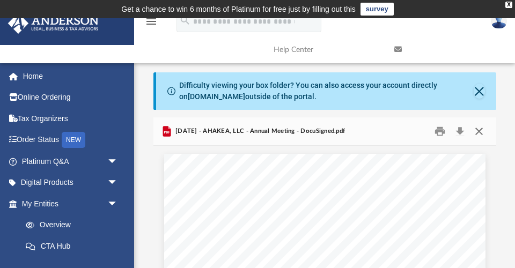
click at [478, 130] on button "Close" at bounding box center [479, 131] width 19 height 17
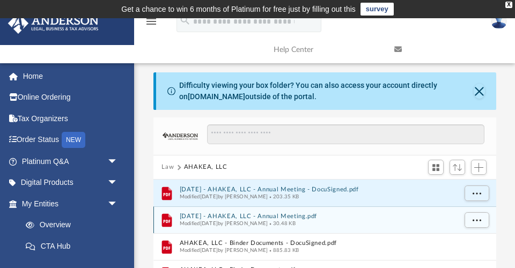
click at [232, 215] on button "[DATE] - AHAKEA, LLC - Annual Meeting.pdf" at bounding box center [317, 216] width 276 height 7
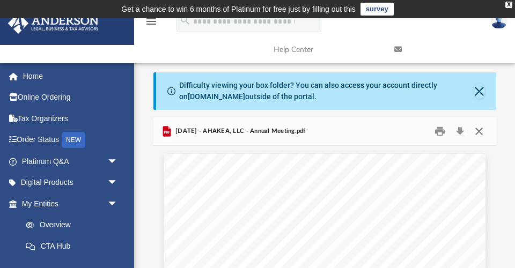
click at [476, 129] on button "Close" at bounding box center [479, 131] width 19 height 17
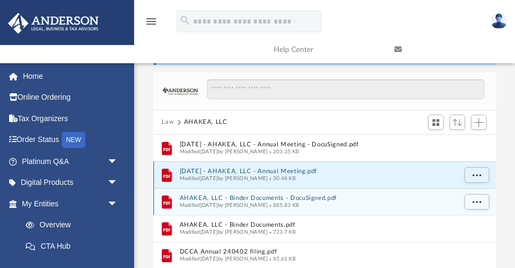
scroll to position [46, 0]
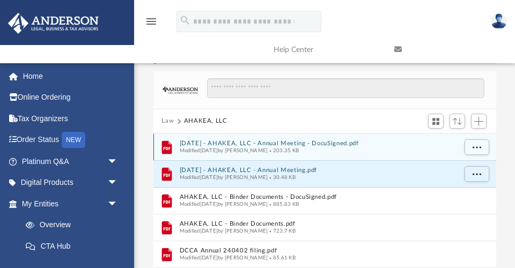
click at [304, 142] on button "[DATE] - AHAKEA, LLC - Annual Meeting - DocuSigned.pdf" at bounding box center [317, 143] width 276 height 7
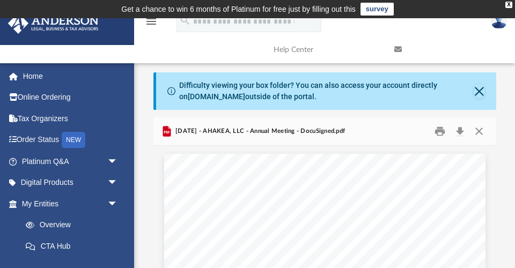
scroll to position [0, 0]
click at [476, 130] on button "Close" at bounding box center [479, 131] width 19 height 17
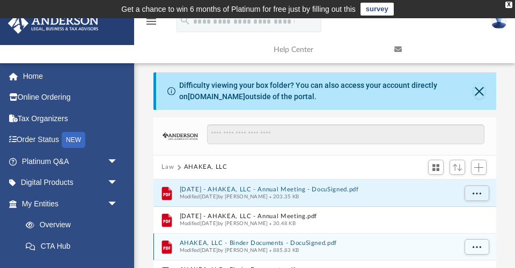
click at [283, 241] on button "AHAKEA, LLC - Binder Documents - DocuSigned.pdf" at bounding box center [317, 243] width 276 height 7
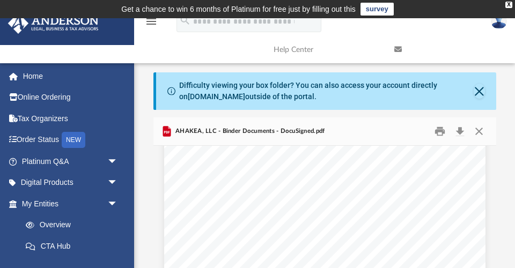
scroll to position [25662, 0]
click at [480, 127] on button "Close" at bounding box center [479, 131] width 19 height 17
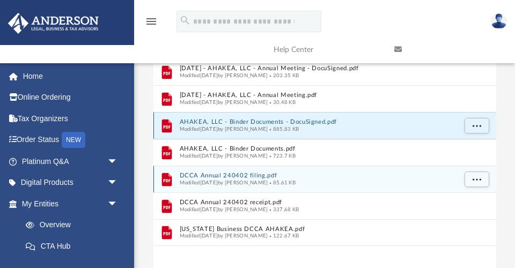
scroll to position [129, 0]
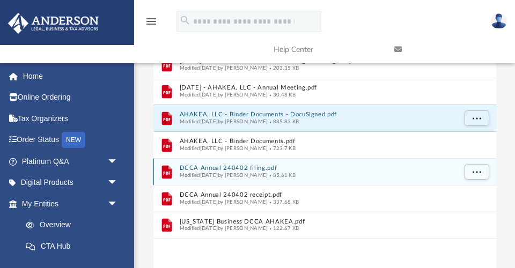
click at [248, 165] on button "DCCA Annual 240402 filing.pdf" at bounding box center [317, 168] width 276 height 7
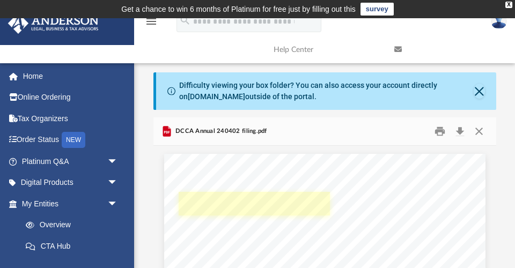
scroll to position [0, 0]
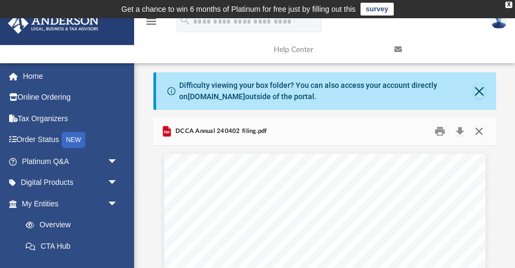
click at [480, 129] on button "Close" at bounding box center [479, 131] width 19 height 17
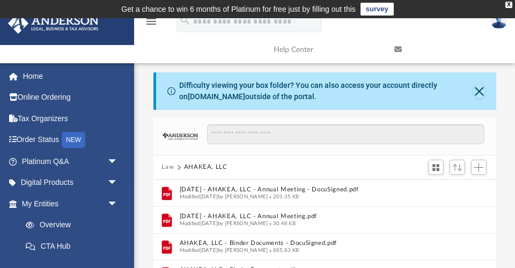
scroll to position [165, 0]
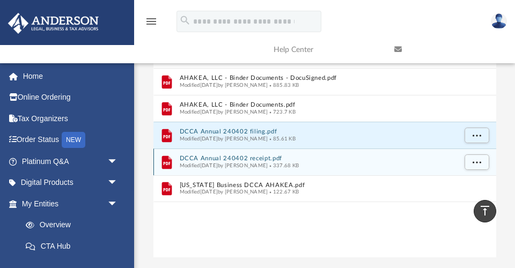
click at [268, 155] on button "DCCA Annual 240402 receipt.pdf" at bounding box center [317, 158] width 276 height 7
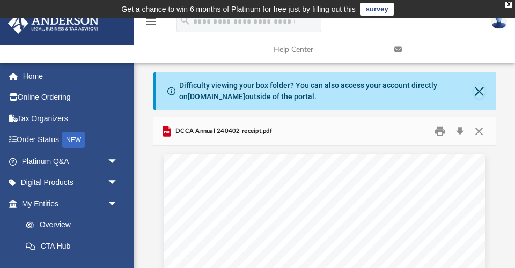
scroll to position [0, 0]
click at [478, 128] on button "Close" at bounding box center [479, 131] width 19 height 17
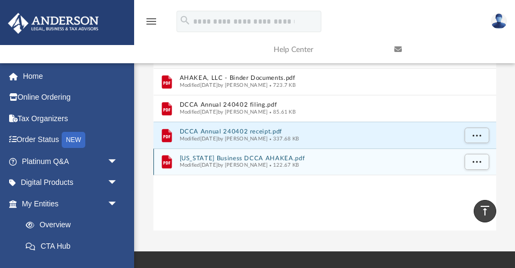
click at [252, 156] on button "[US_STATE] Business DCCA AHAKEA.pdf" at bounding box center [317, 158] width 276 height 7
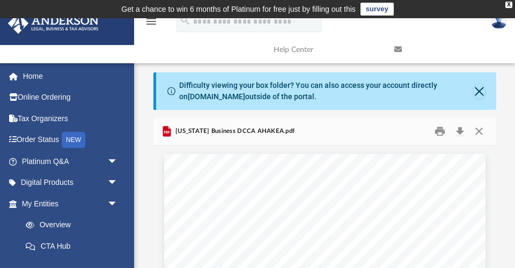
scroll to position [0, 0]
click at [479, 131] on button "Close" at bounding box center [479, 131] width 19 height 17
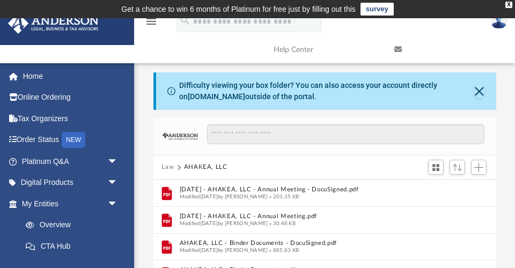
click at [170, 166] on button "Law" at bounding box center [168, 168] width 12 height 10
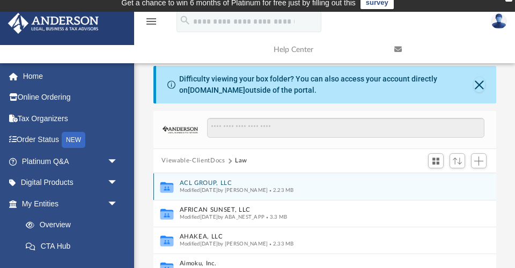
scroll to position [10, 0]
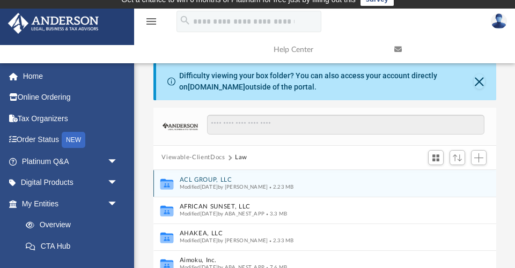
click at [215, 177] on button "ACL GROUP, LLC" at bounding box center [317, 180] width 276 height 7
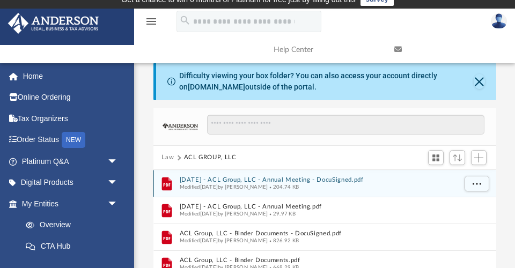
click at [247, 179] on button "[DATE] - ACL Group, LLC - Annual Meeting - DocuSigned.pdf" at bounding box center [317, 180] width 276 height 7
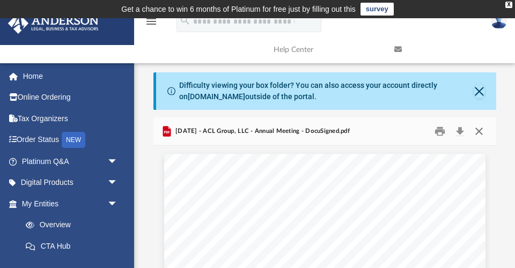
scroll to position [0, 0]
click at [480, 131] on button "Close" at bounding box center [479, 131] width 19 height 17
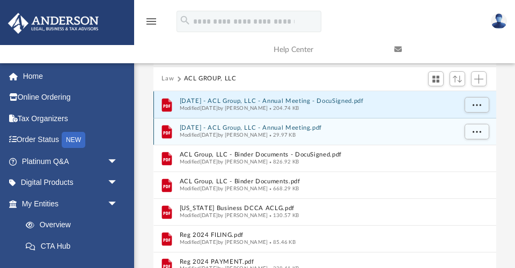
scroll to position [92, 0]
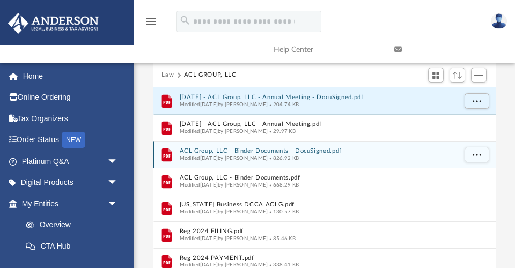
click at [263, 148] on button "ACL Group, LLC - Binder Documents - DocuSigned.pdf" at bounding box center [317, 151] width 276 height 7
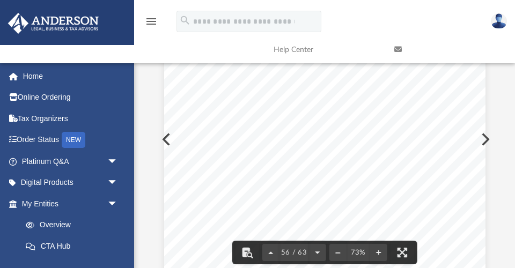
scroll to position [23958, 0]
click at [485, 138] on button "Preview" at bounding box center [485, 139] width 24 height 30
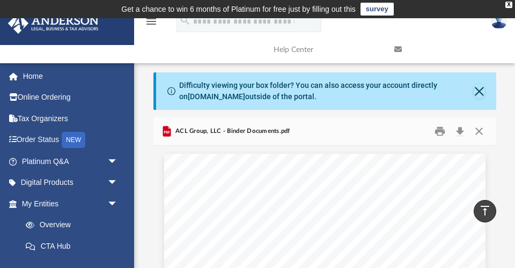
scroll to position [0, 0]
click at [480, 126] on button "Close" at bounding box center [479, 131] width 19 height 17
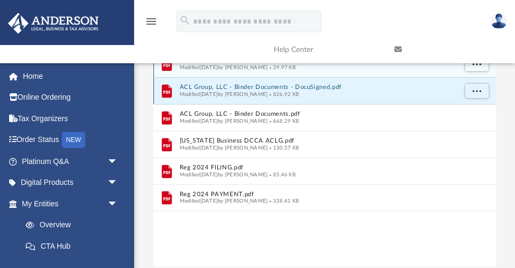
scroll to position [162, 0]
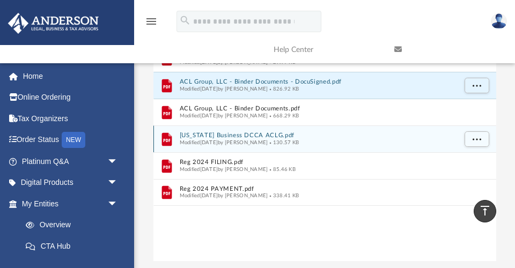
click at [260, 134] on button "[US_STATE] Business DCCA ACLG.pdf" at bounding box center [317, 135] width 276 height 7
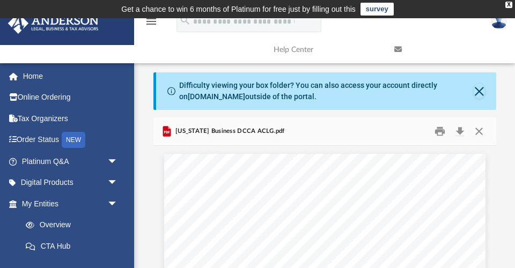
scroll to position [0, 0]
click at [481, 129] on button "Close" at bounding box center [479, 131] width 19 height 17
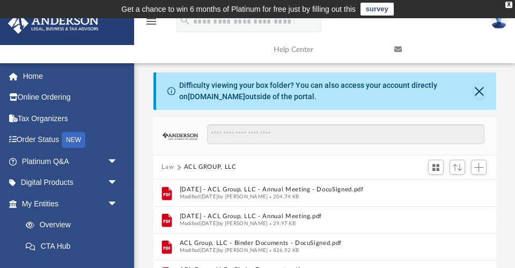
scroll to position [165, 0]
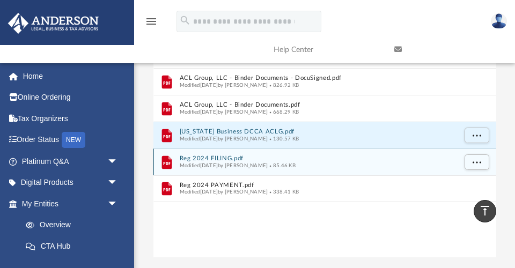
click at [224, 157] on button "Reg 2024 FILING.pdf" at bounding box center [317, 158] width 276 height 7
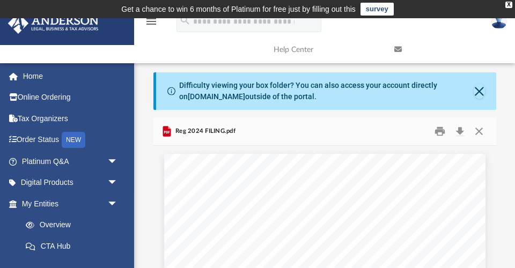
scroll to position [0, 0]
click at [479, 128] on button "Close" at bounding box center [479, 131] width 19 height 17
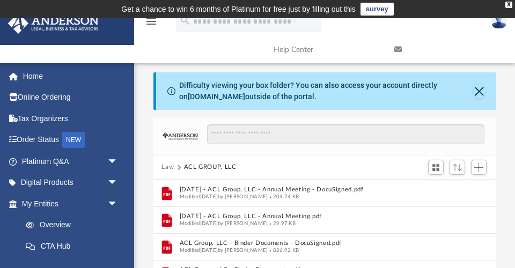
scroll to position [192, 0]
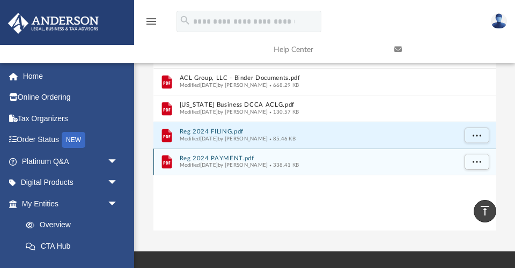
click at [235, 155] on button "Reg 2024 PAYMENT.pdf" at bounding box center [317, 158] width 276 height 7
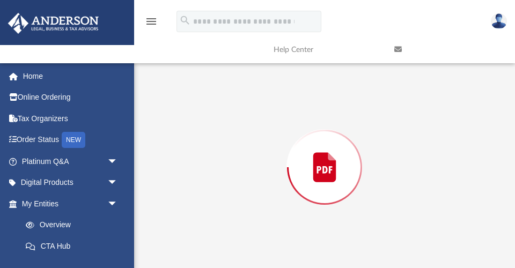
scroll to position [145, 0]
